Goal: Task Accomplishment & Management: Manage account settings

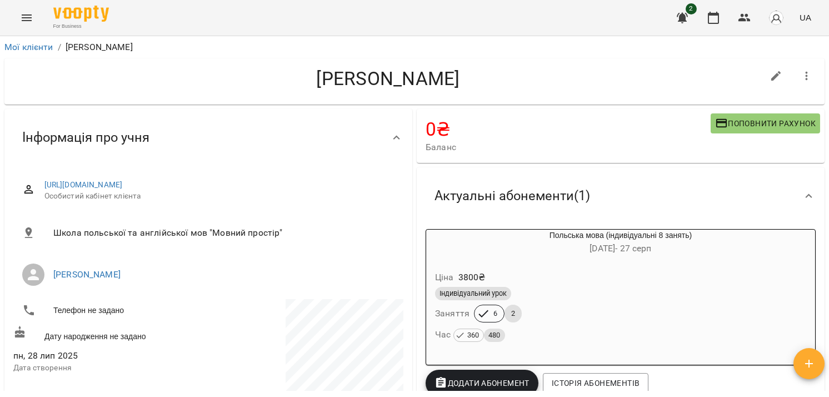
click at [22, 17] on icon "Menu" at bounding box center [26, 17] width 13 height 13
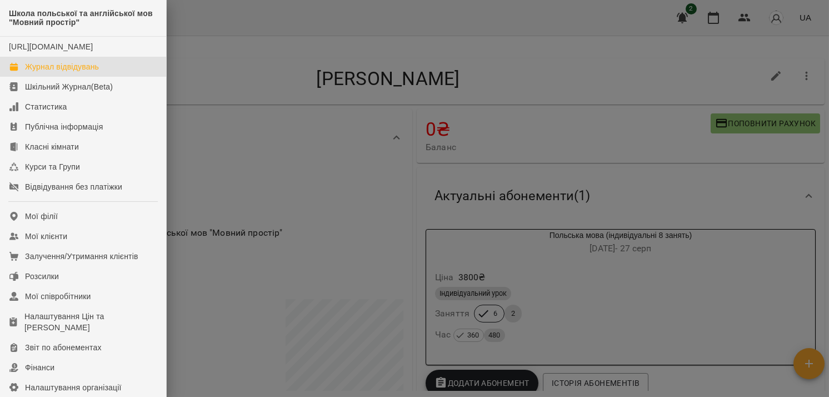
click at [76, 72] on div "Журнал відвідувань" at bounding box center [62, 66] width 74 height 11
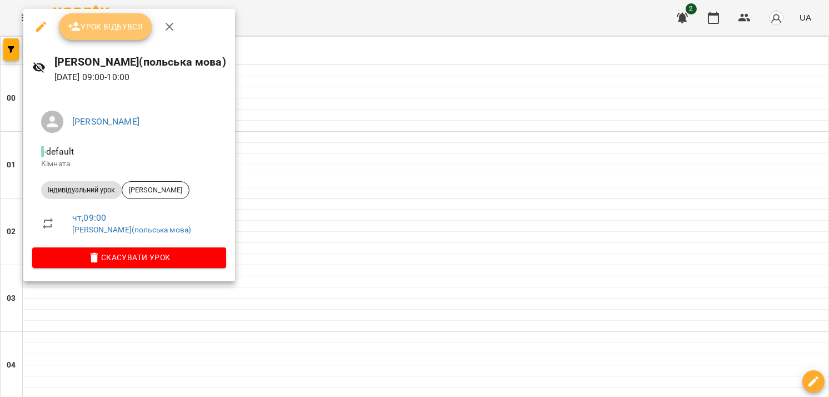
click at [89, 23] on span "Урок відбувся" at bounding box center [106, 26] width 76 height 13
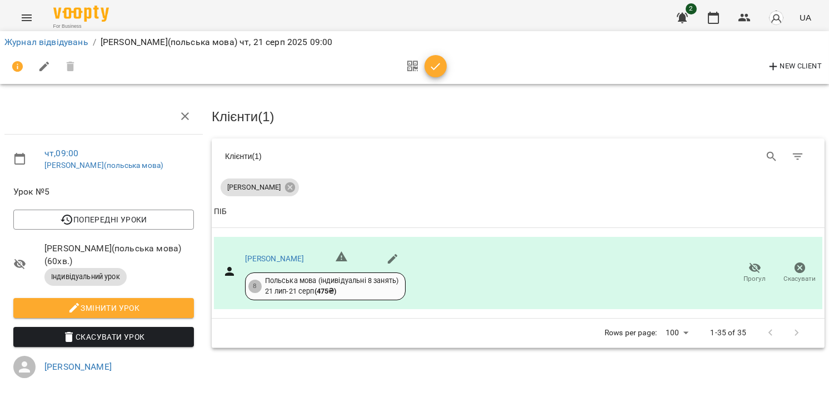
click at [443, 69] on span "button" at bounding box center [436, 66] width 22 height 13
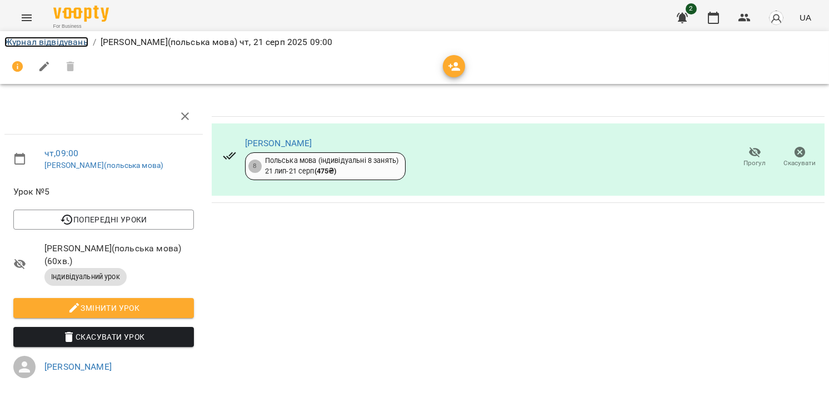
click at [58, 42] on link "Журнал відвідувань" at bounding box center [46, 42] width 84 height 11
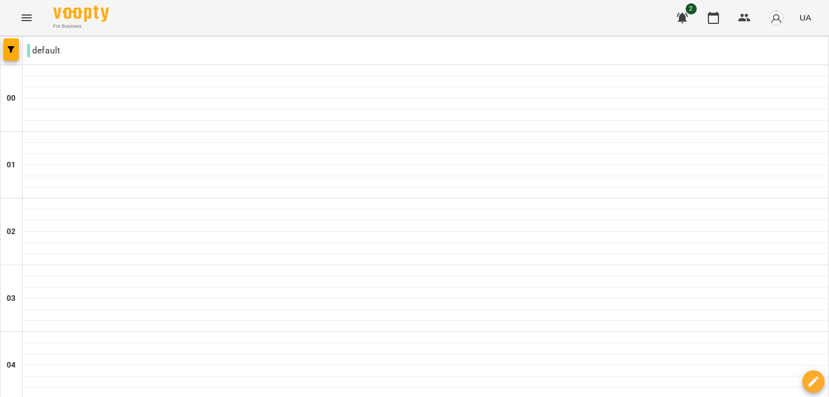
scroll to position [1112, 0]
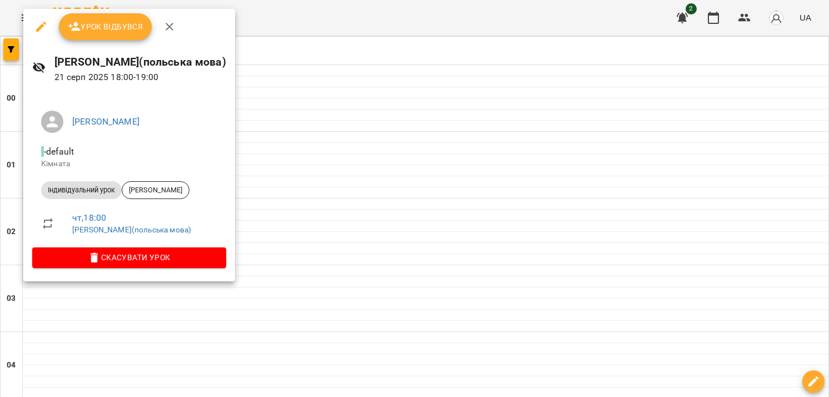
click at [131, 33] on span "Урок відбувся" at bounding box center [106, 26] width 76 height 13
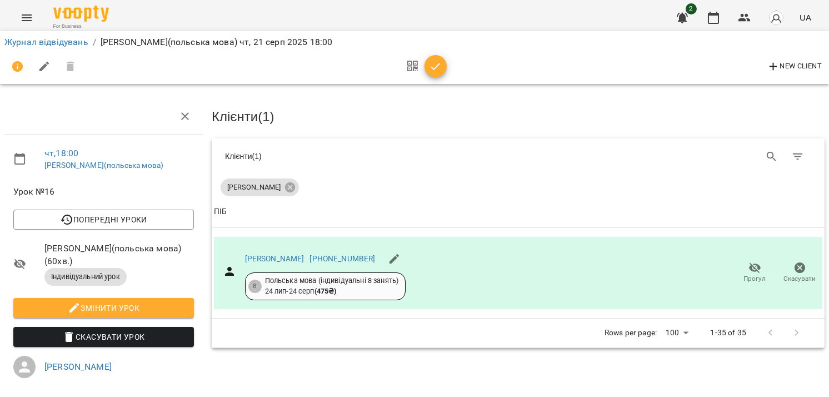
click at [436, 71] on icon "button" at bounding box center [435, 66] width 13 height 13
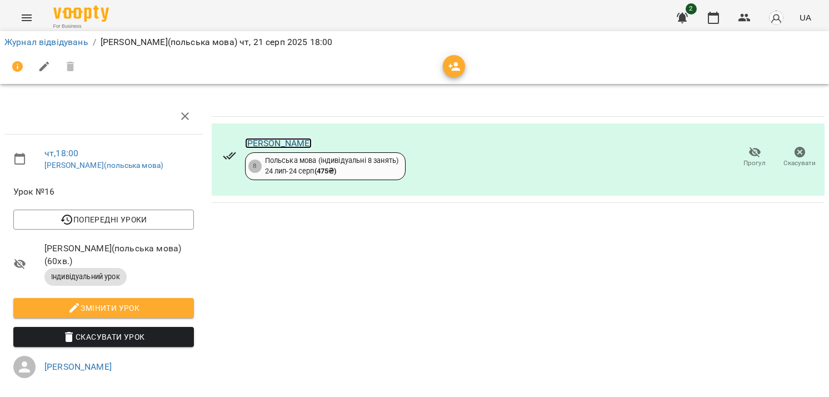
click at [274, 144] on link "Анастасія Сологуб" at bounding box center [278, 143] width 67 height 11
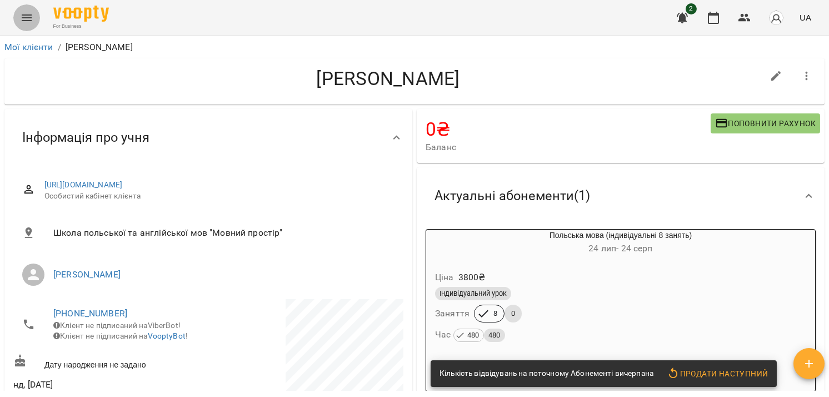
click at [27, 27] on button "Menu" at bounding box center [26, 17] width 27 height 27
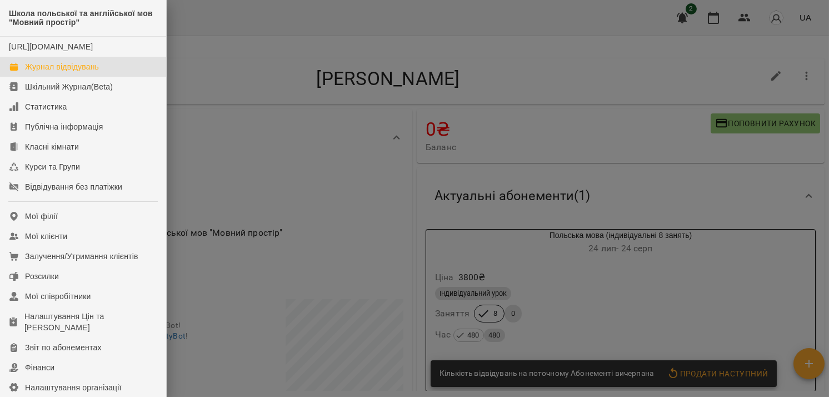
click at [72, 72] on div "Журнал відвідувань" at bounding box center [62, 66] width 74 height 11
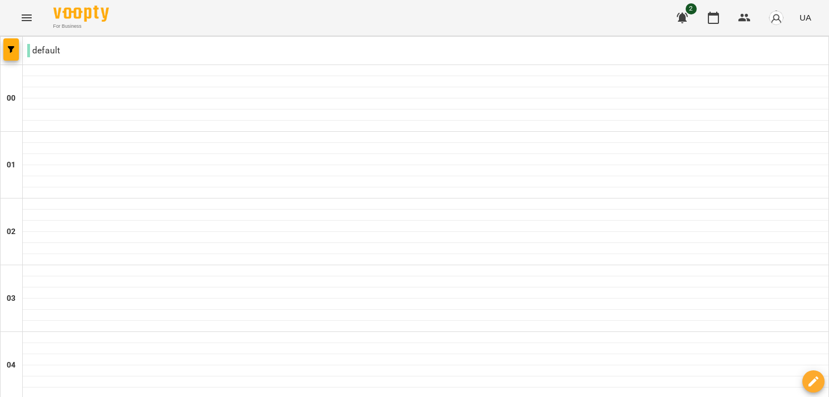
scroll to position [1112, 0]
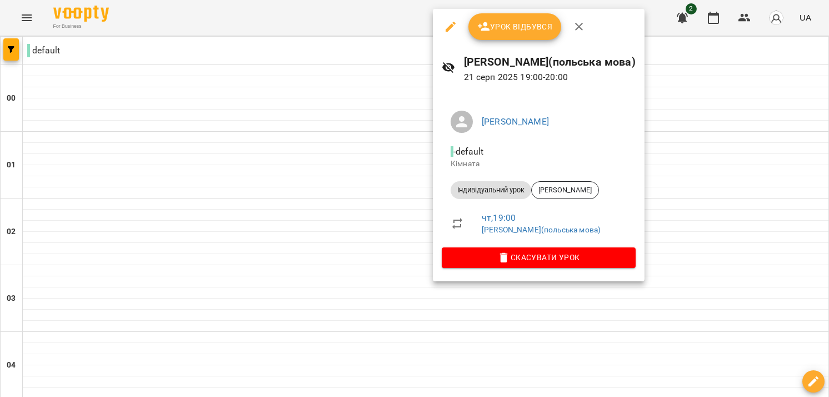
click at [544, 38] on button "Урок відбувся" at bounding box center [515, 26] width 93 height 27
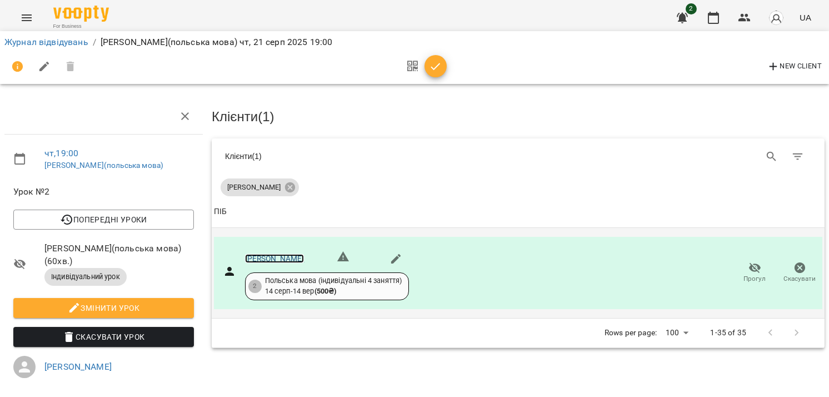
click at [265, 257] on link "[PERSON_NAME]" at bounding box center [274, 258] width 59 height 9
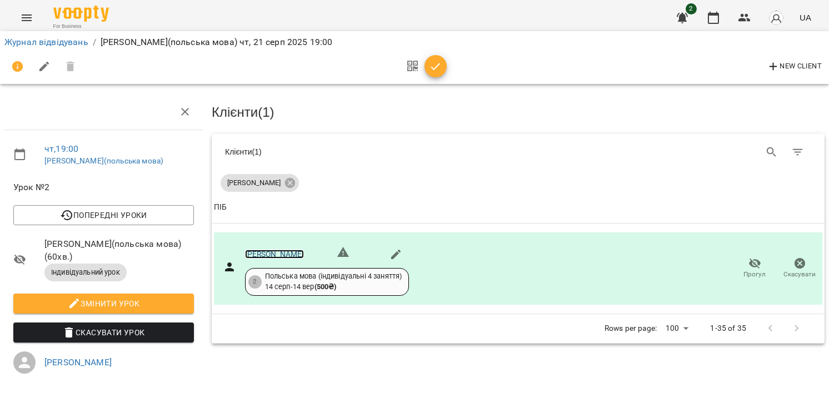
scroll to position [74, 0]
click at [439, 69] on icon "button" at bounding box center [435, 66] width 13 height 13
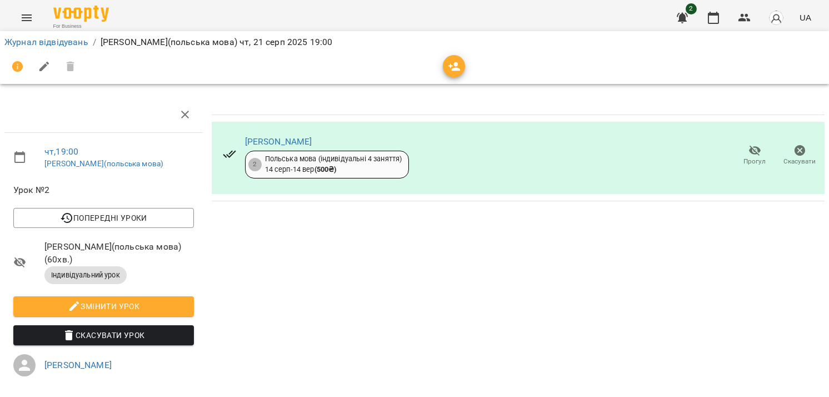
scroll to position [0, 0]
